Goal: Communication & Community: Answer question/provide support

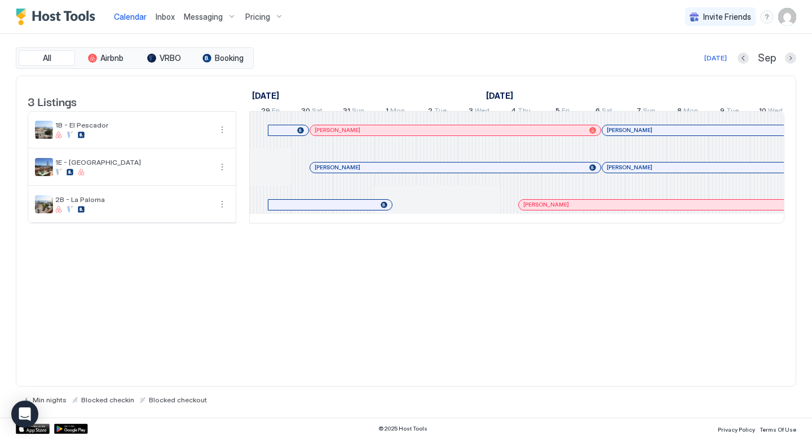
scroll to position [0, 627]
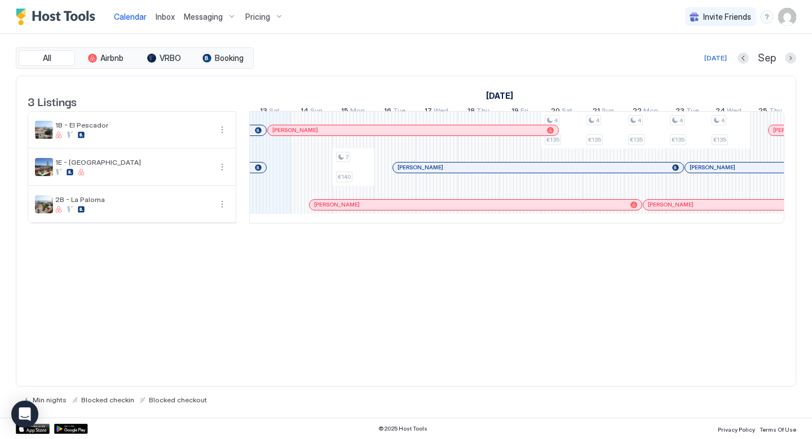
click at [512, 50] on div "All Airbnb VRBO Booking [DATE] Sep" at bounding box center [406, 57] width 780 height 21
click at [533, 52] on div "[DATE] Sep" at bounding box center [526, 58] width 540 height 14
click at [528, 41] on div "All Airbnb VRBO Booking [DATE] [DATE] Listings [DATE] [DATE] [DATE] 29 Fri 30 S…" at bounding box center [406, 225] width 780 height 383
click at [425, 10] on div "Calendar Inbox Messaging Pricing Invite Friends [PERSON_NAME]" at bounding box center [406, 17] width 812 height 34
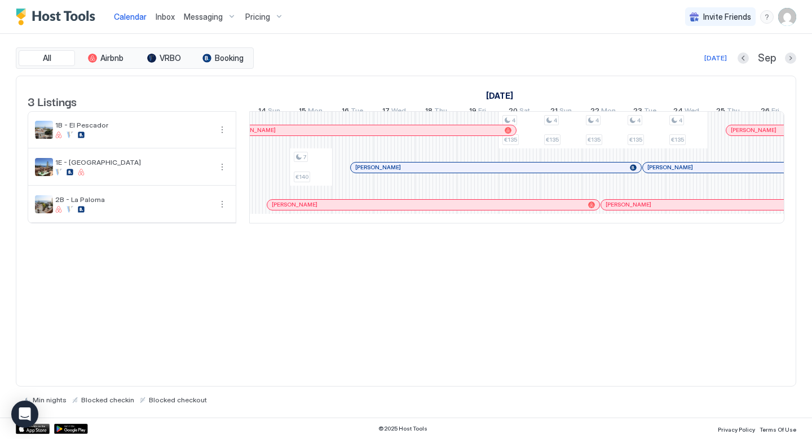
scroll to position [0, 724]
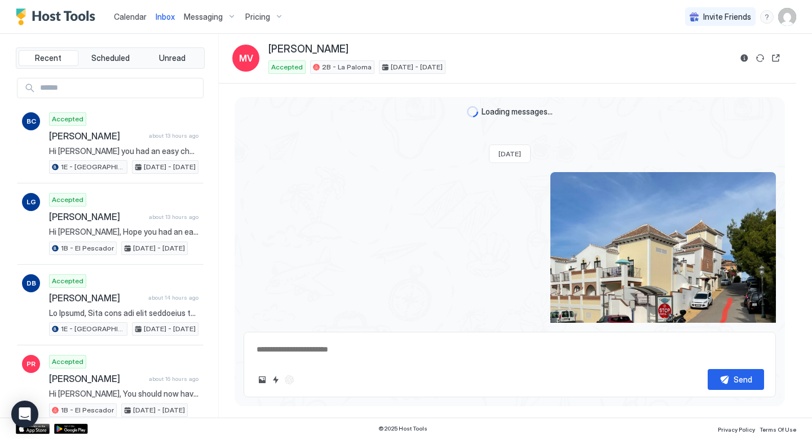
scroll to position [3288, 0]
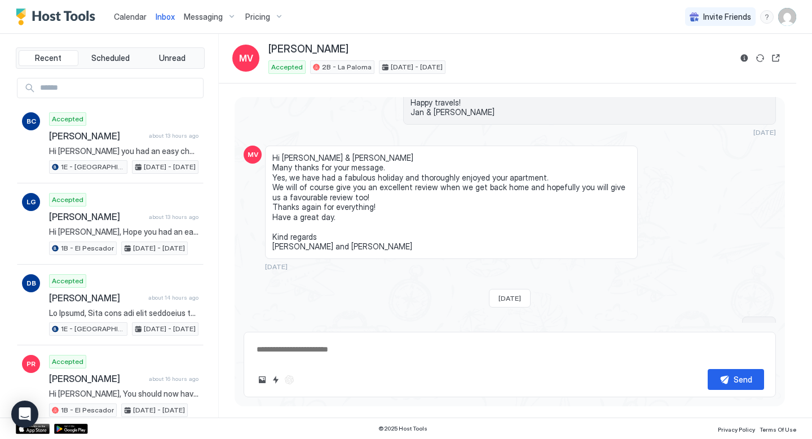
type textarea "*"
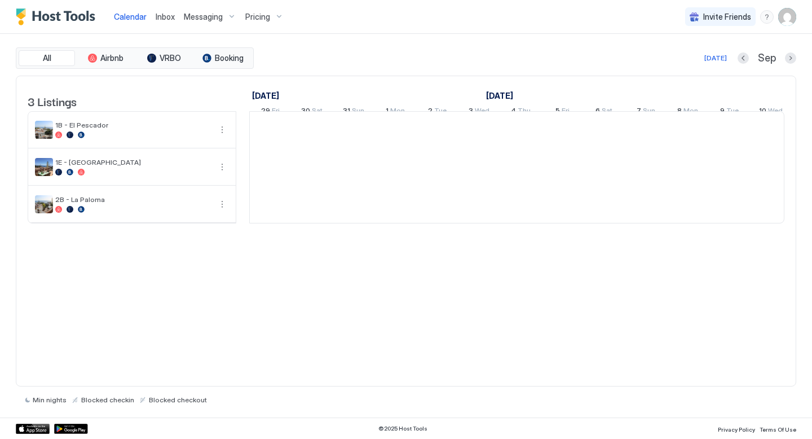
scroll to position [0, 627]
